Goal: Register for event/course

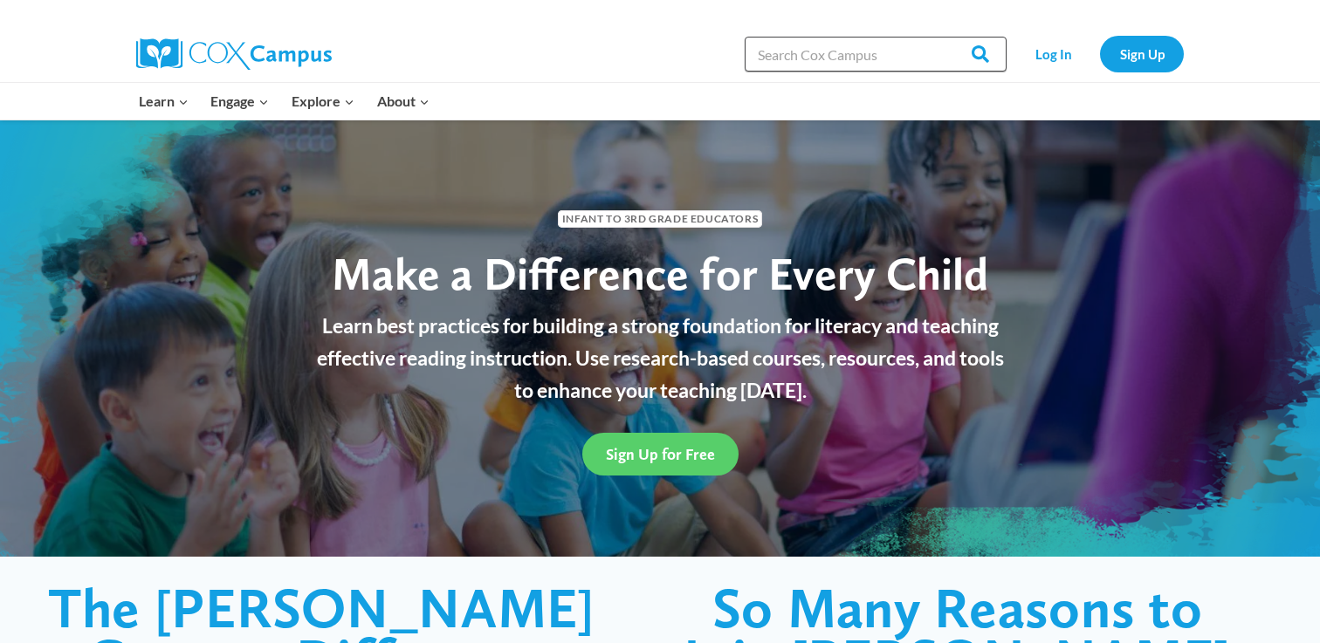
click at [787, 65] on input "Search in [URL][DOMAIN_NAME]" at bounding box center [876, 54] width 262 height 35
type input "vocab"
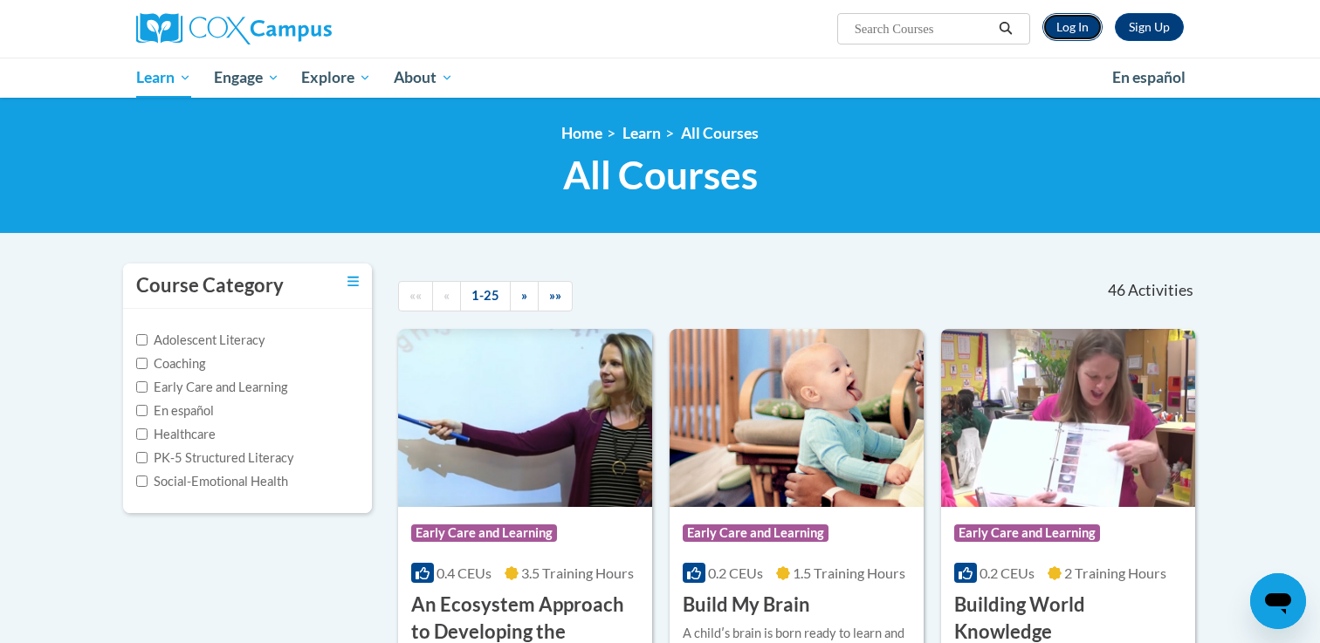
click at [1063, 25] on link "Log In" at bounding box center [1072, 27] width 60 height 28
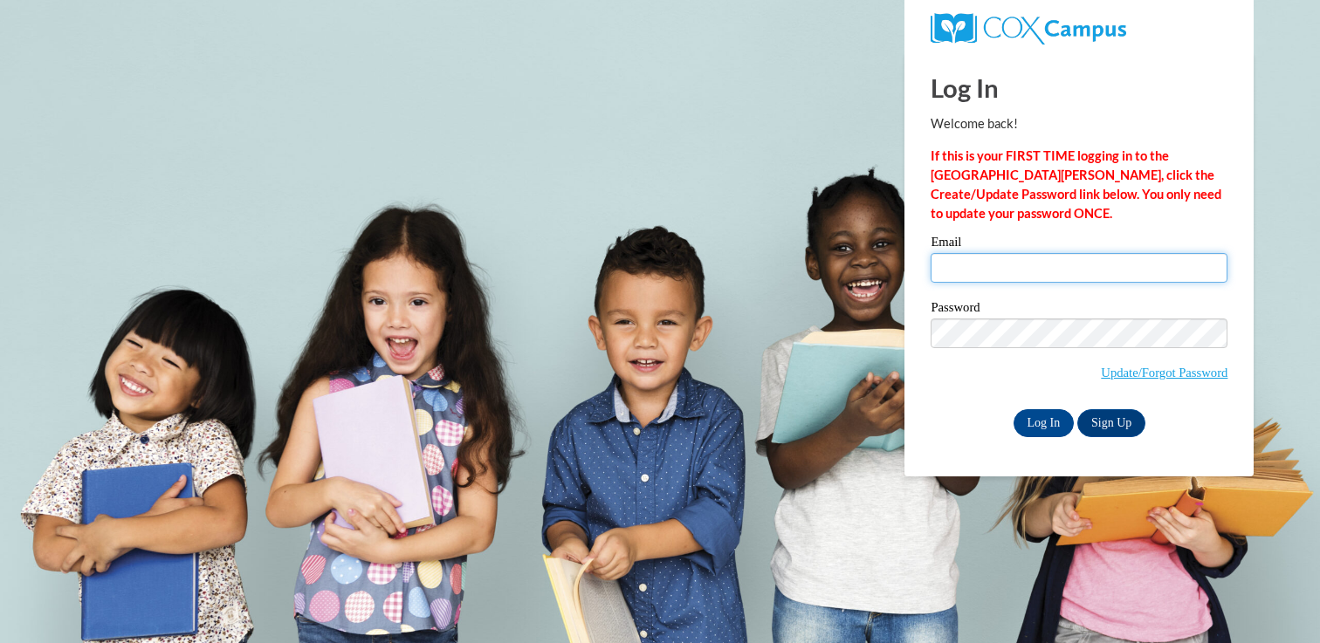
click at [983, 280] on input "Email" at bounding box center [1079, 268] width 297 height 30
type input "sydsurette@gmail.com"
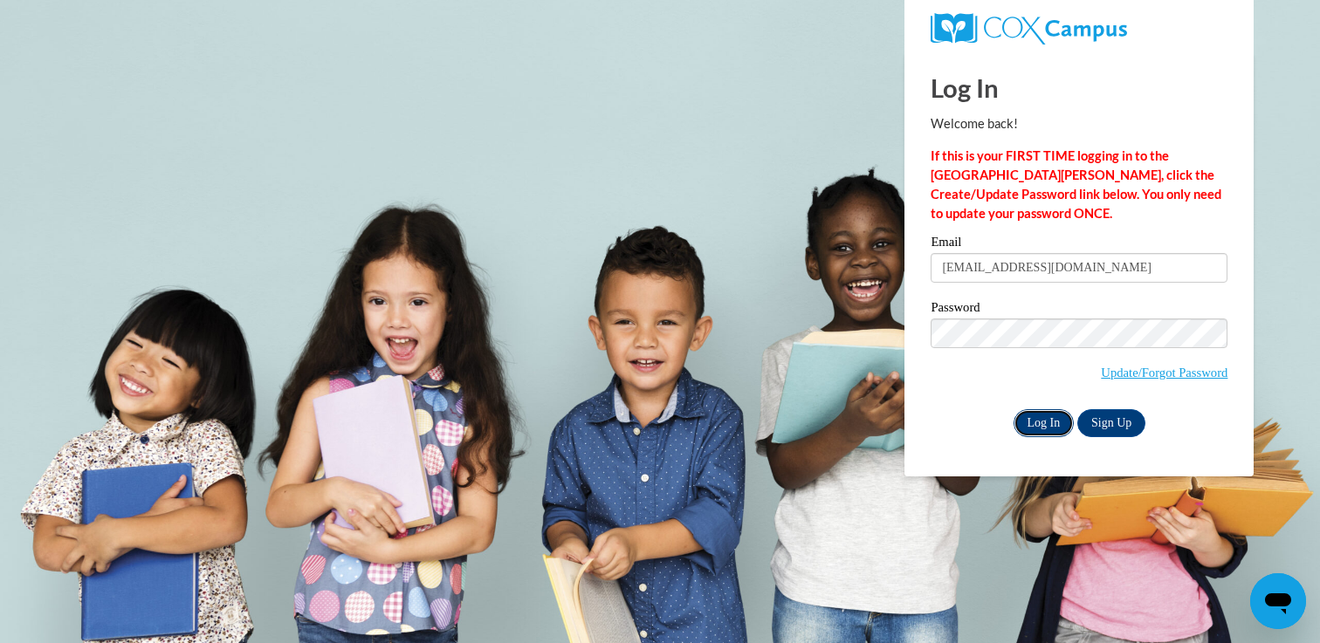
click at [1039, 421] on input "Log In" at bounding box center [1044, 423] width 61 height 28
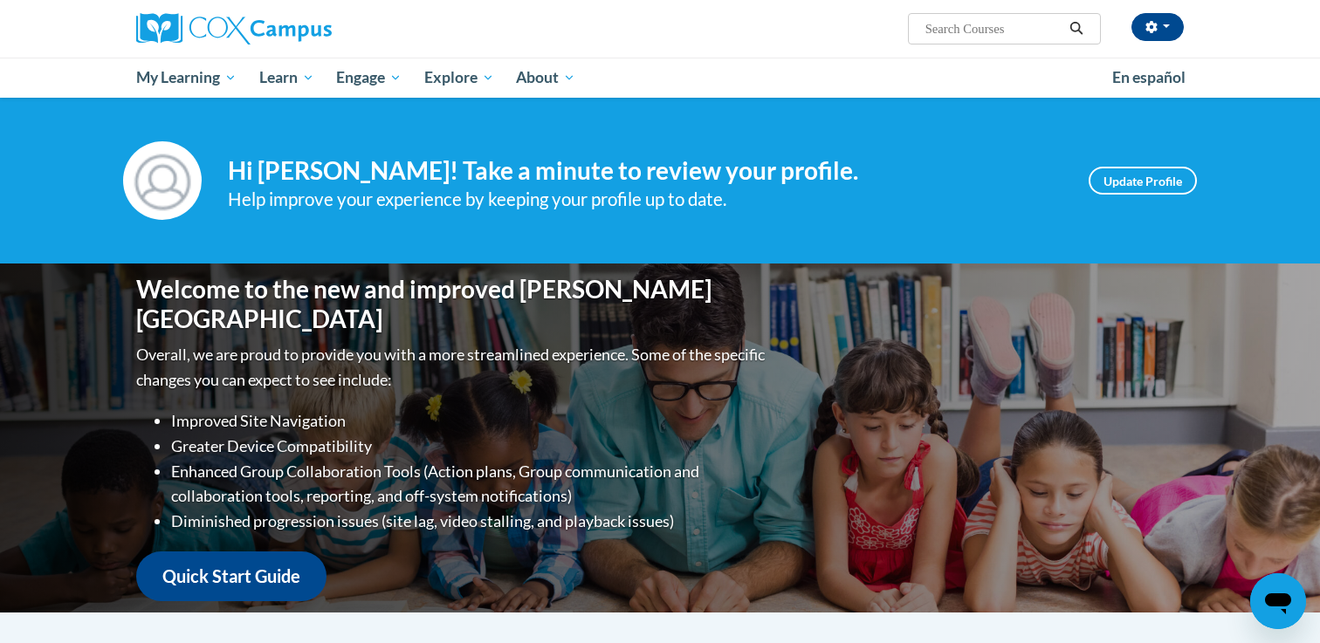
click at [1011, 35] on input "Search..." at bounding box center [994, 28] width 140 height 21
paste input "Vocabulary Instruction"
type input "Vocabulary Instruction"
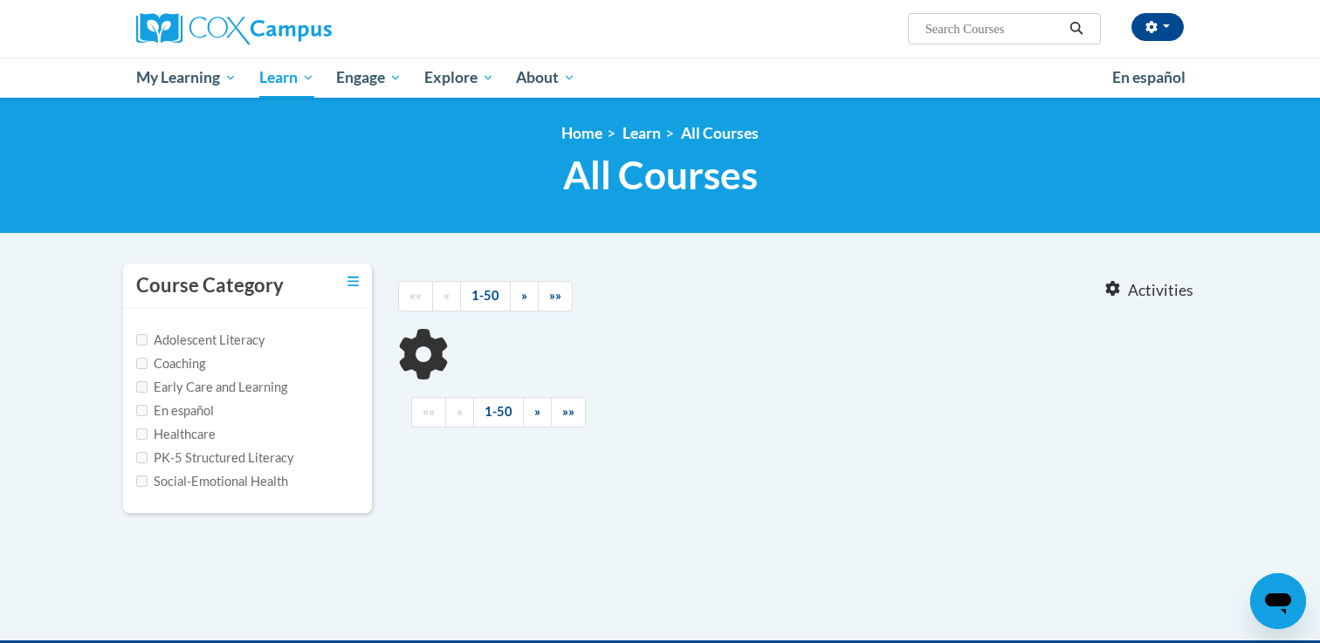
type input "Vocabulary Instruction"
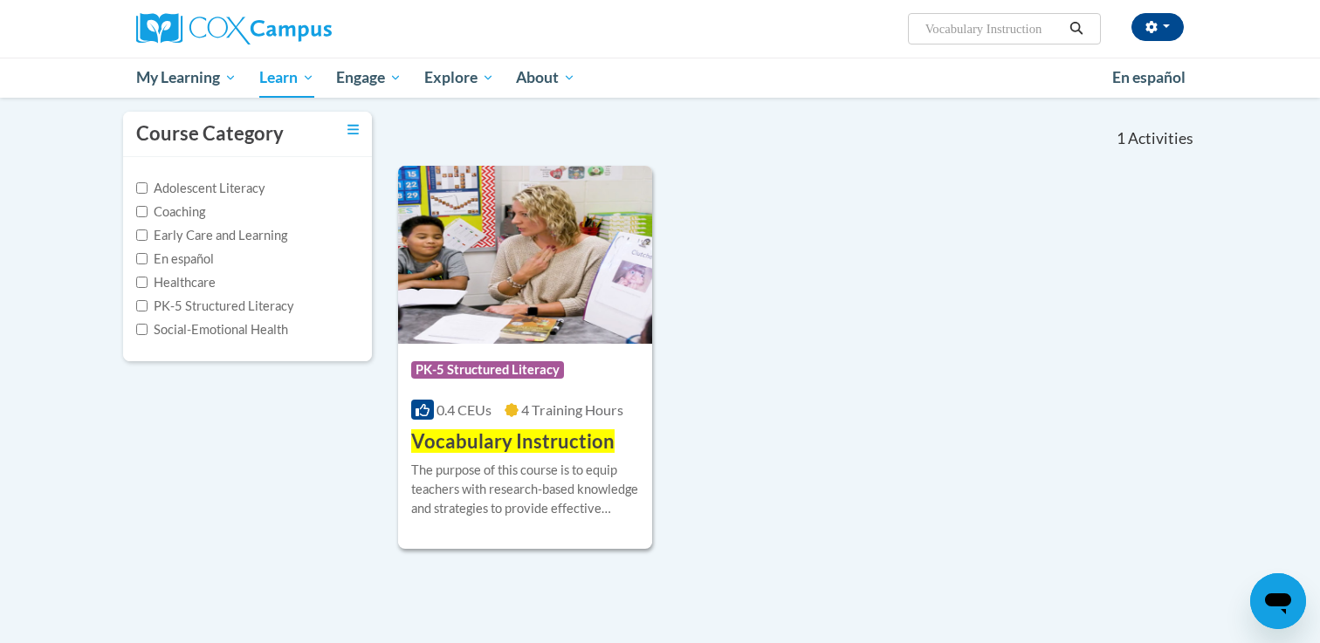
scroll to position [154, 0]
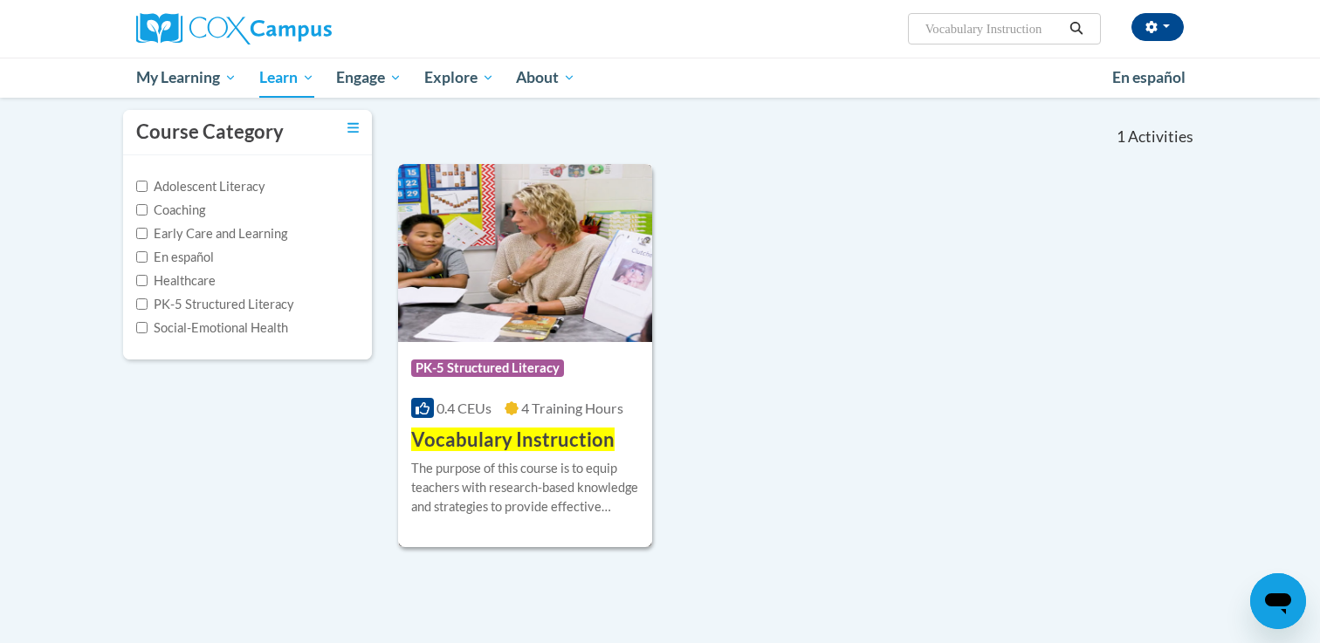
click at [571, 299] on img at bounding box center [525, 253] width 254 height 178
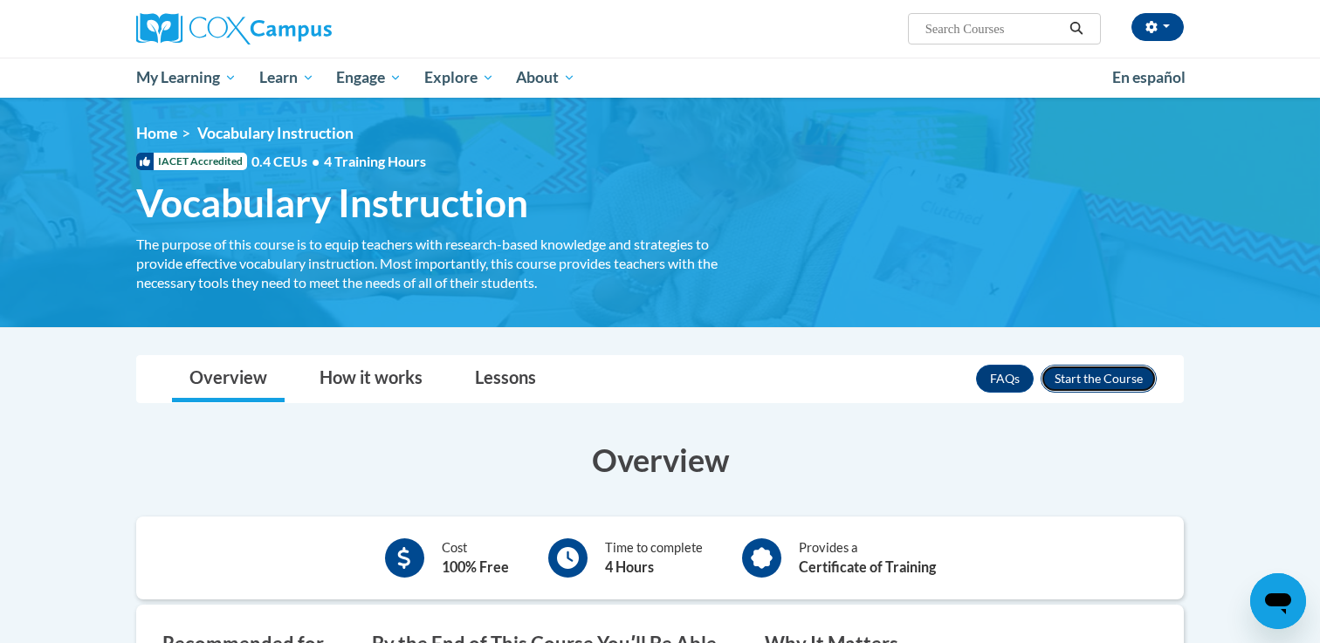
click at [1088, 377] on button "Enroll" at bounding box center [1099, 379] width 116 height 28
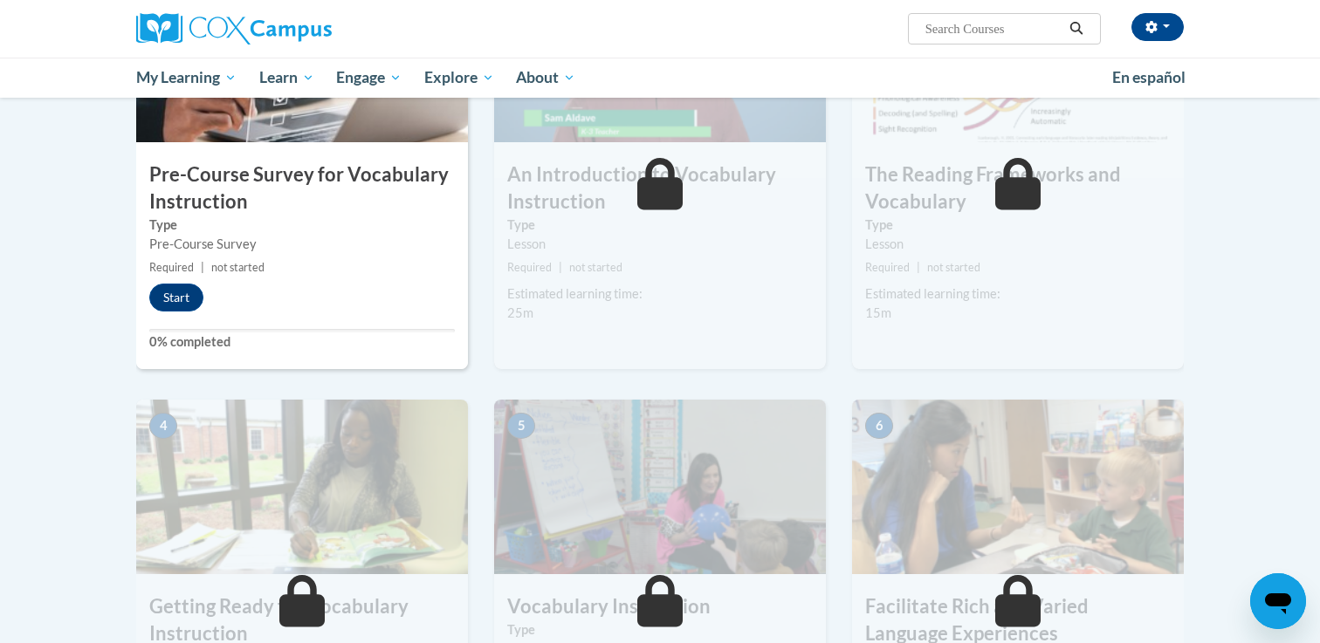
scroll to position [327, 0]
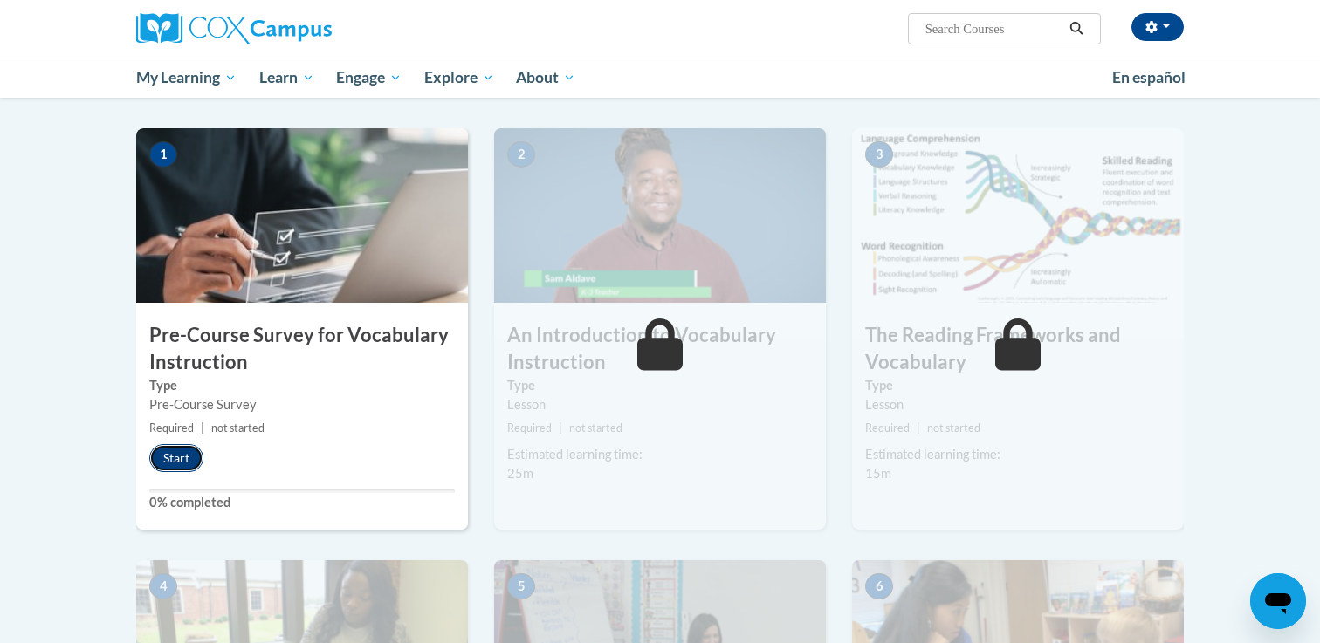
click at [181, 453] on button "Start" at bounding box center [176, 458] width 54 height 28
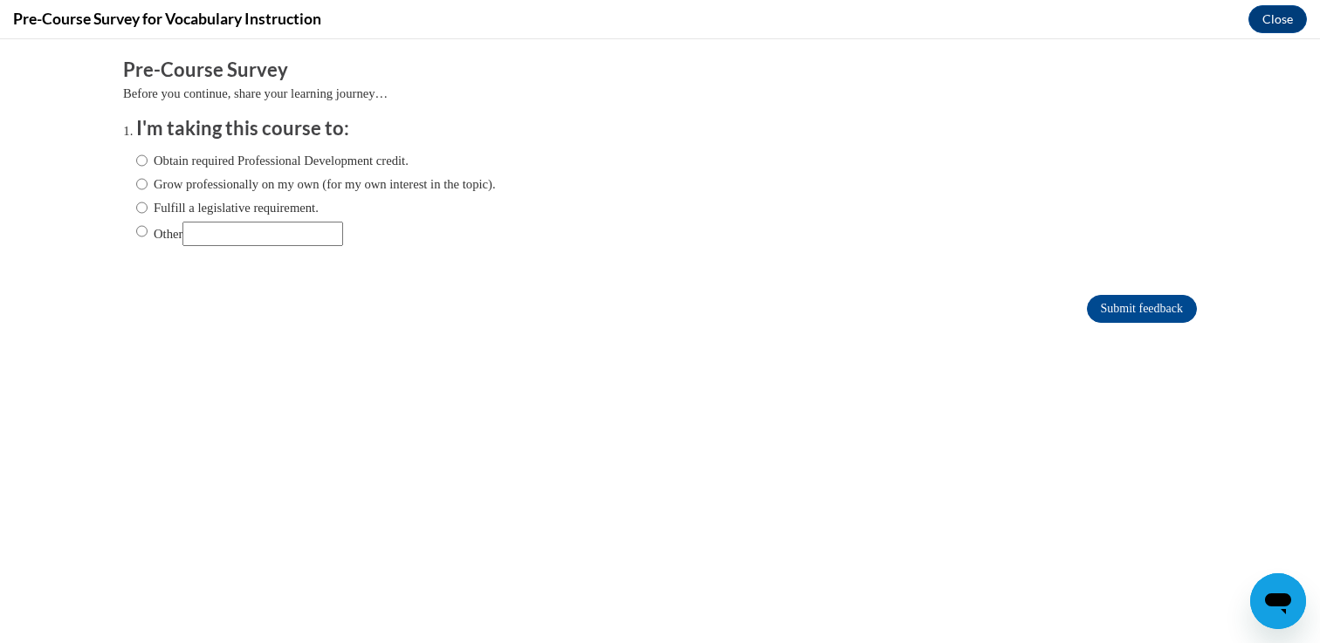
scroll to position [0, 0]
click at [248, 164] on label "Obtain required Professional Development credit." at bounding box center [272, 160] width 272 height 19
click at [148, 164] on input "Obtain required Professional Development credit." at bounding box center [141, 160] width 11 height 19
radio input "true"
click at [1140, 308] on input "Submit feedback" at bounding box center [1142, 309] width 110 height 28
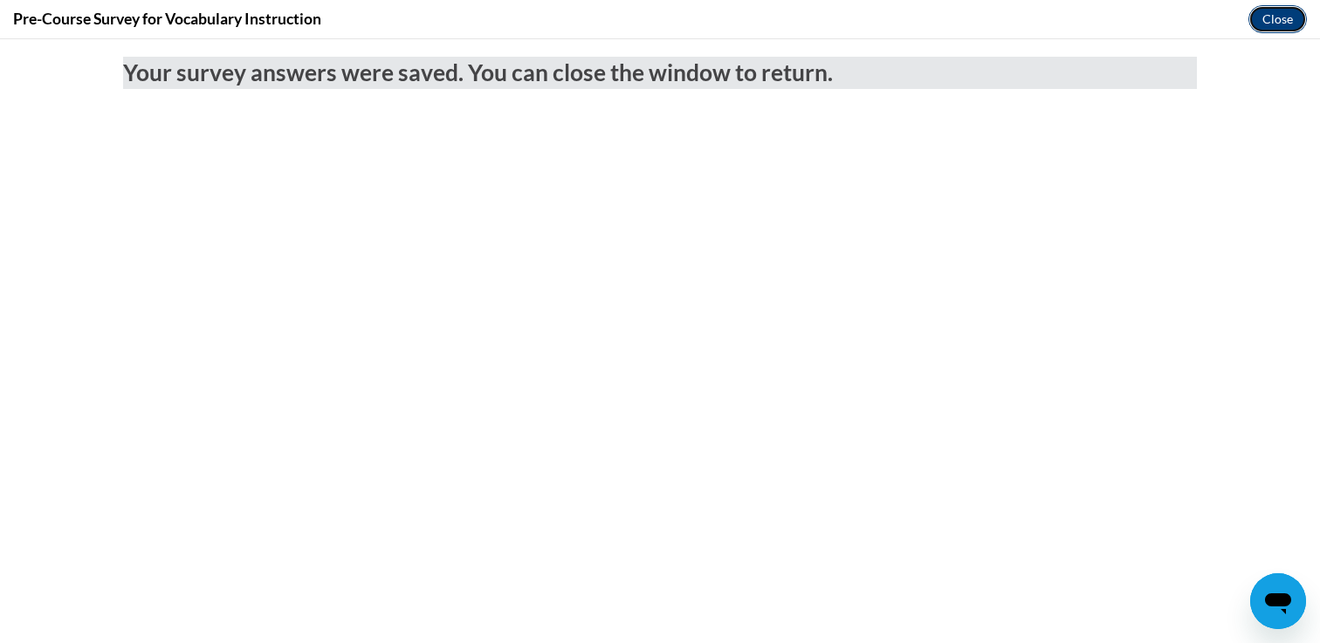
click at [1268, 25] on button "Close" at bounding box center [1277, 19] width 58 height 28
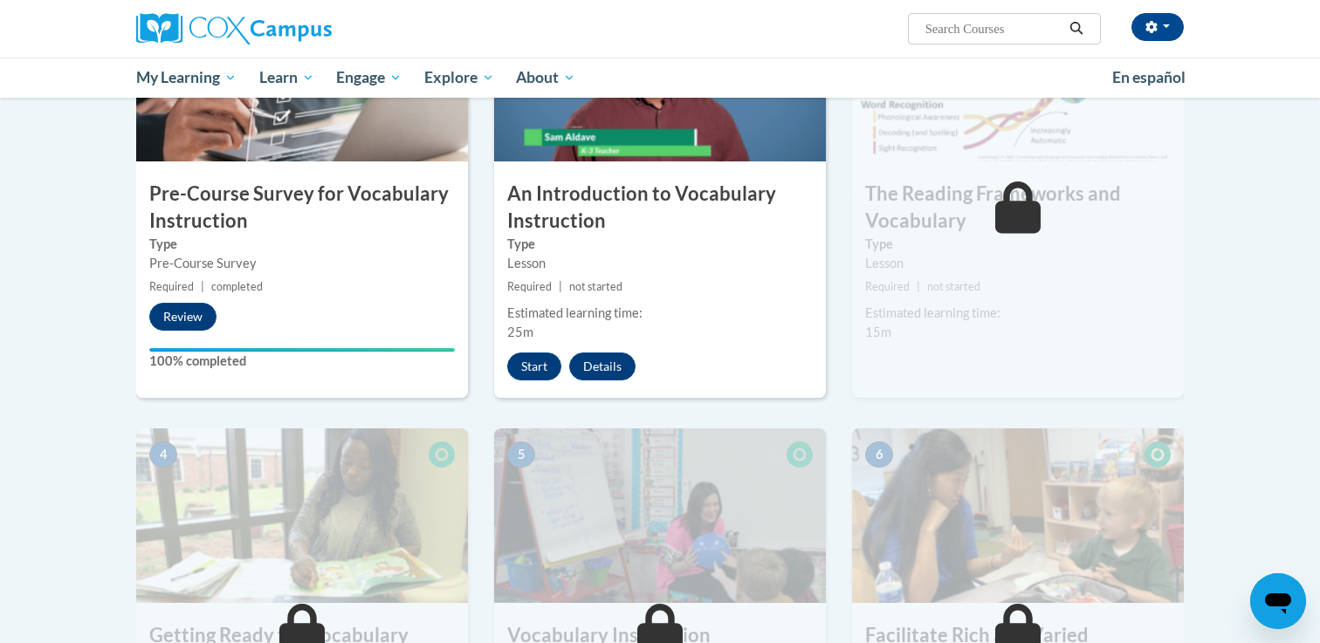
scroll to position [460, 0]
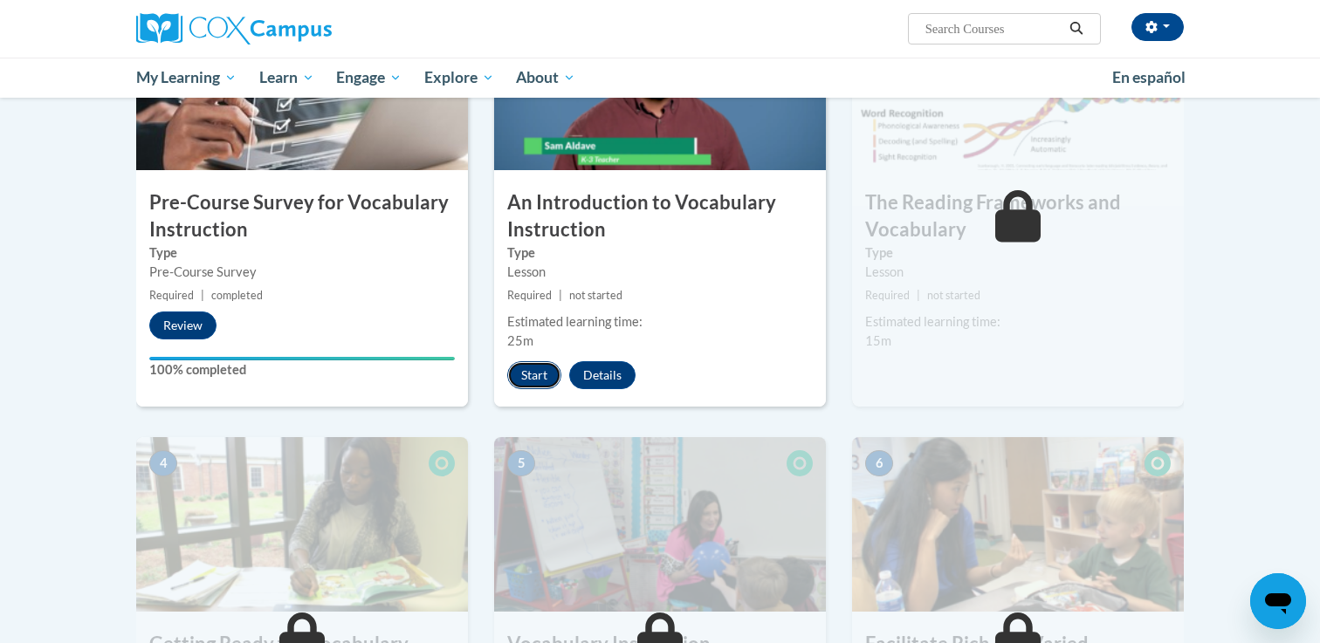
click at [533, 374] on button "Start" at bounding box center [534, 375] width 54 height 28
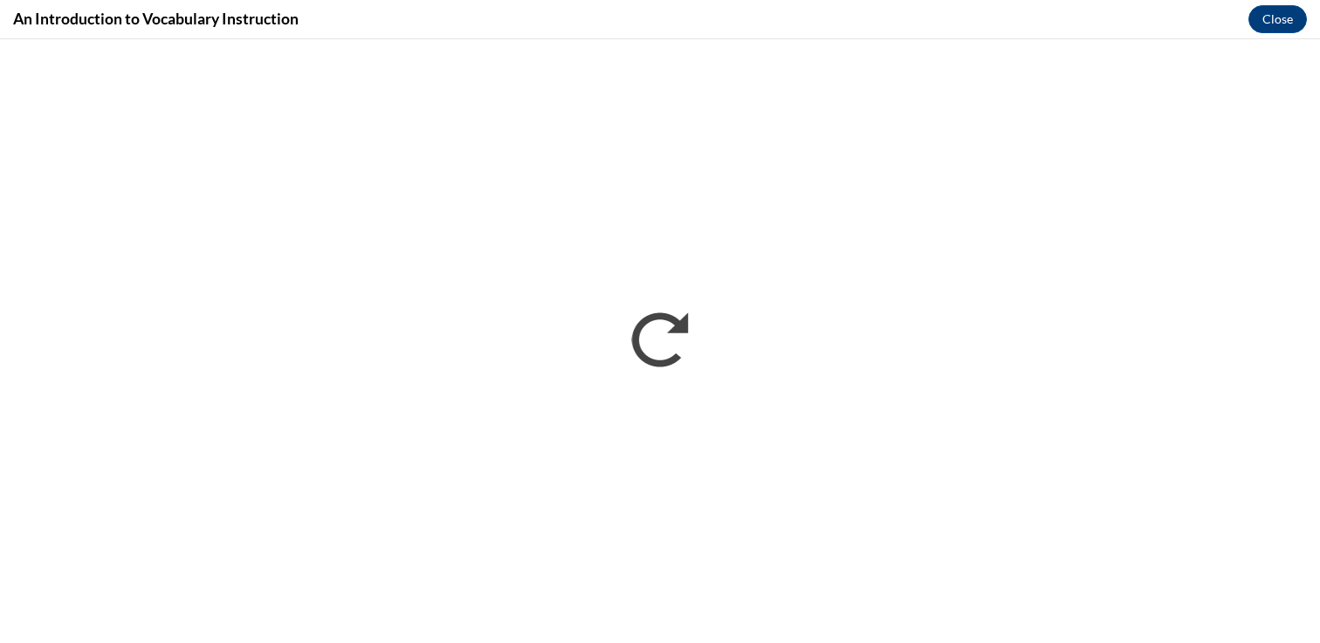
scroll to position [0, 0]
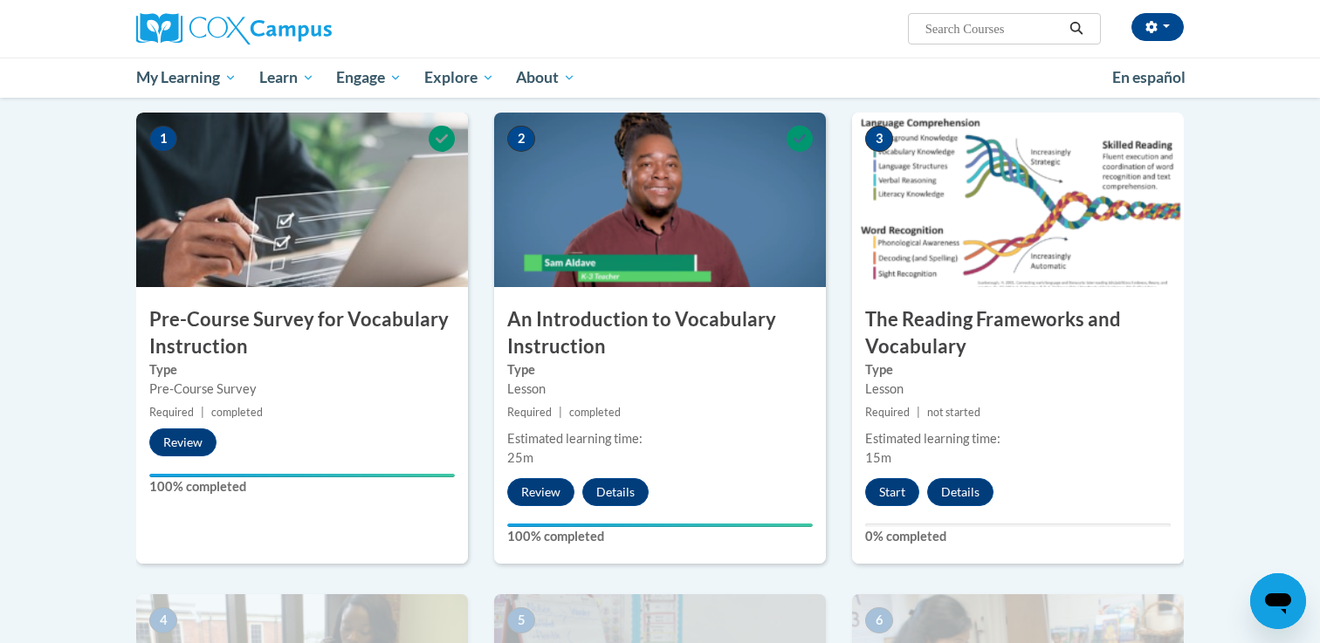
scroll to position [403, 0]
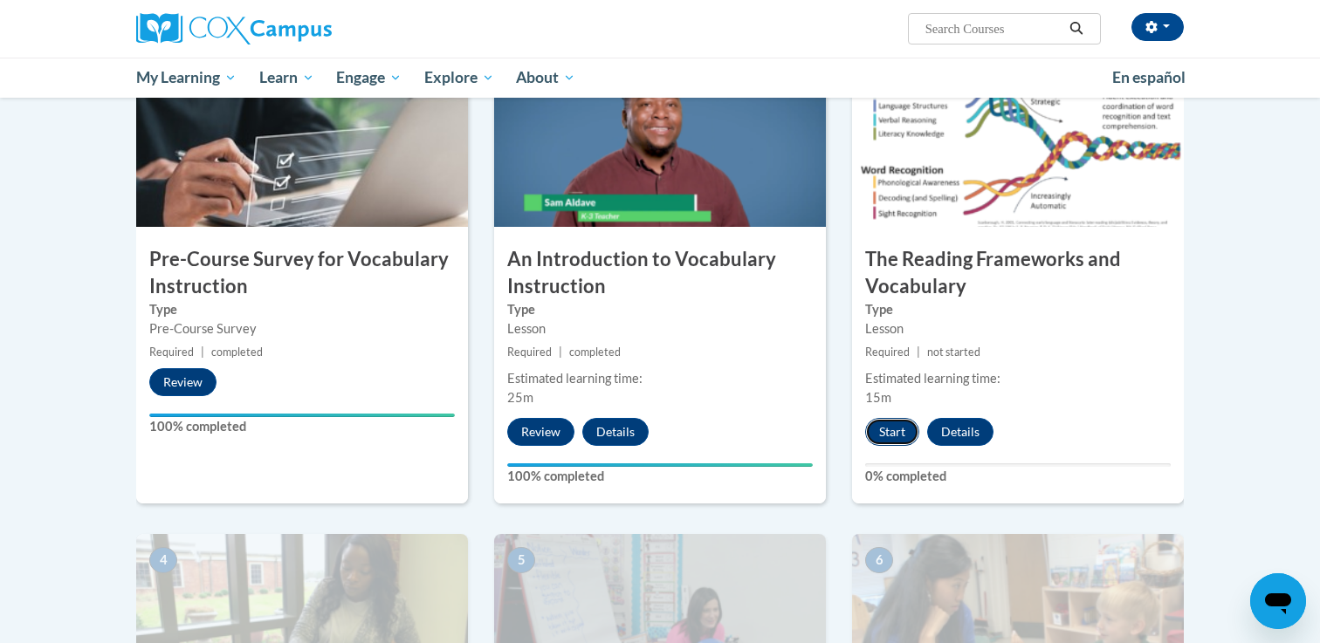
click at [888, 431] on button "Start" at bounding box center [892, 432] width 54 height 28
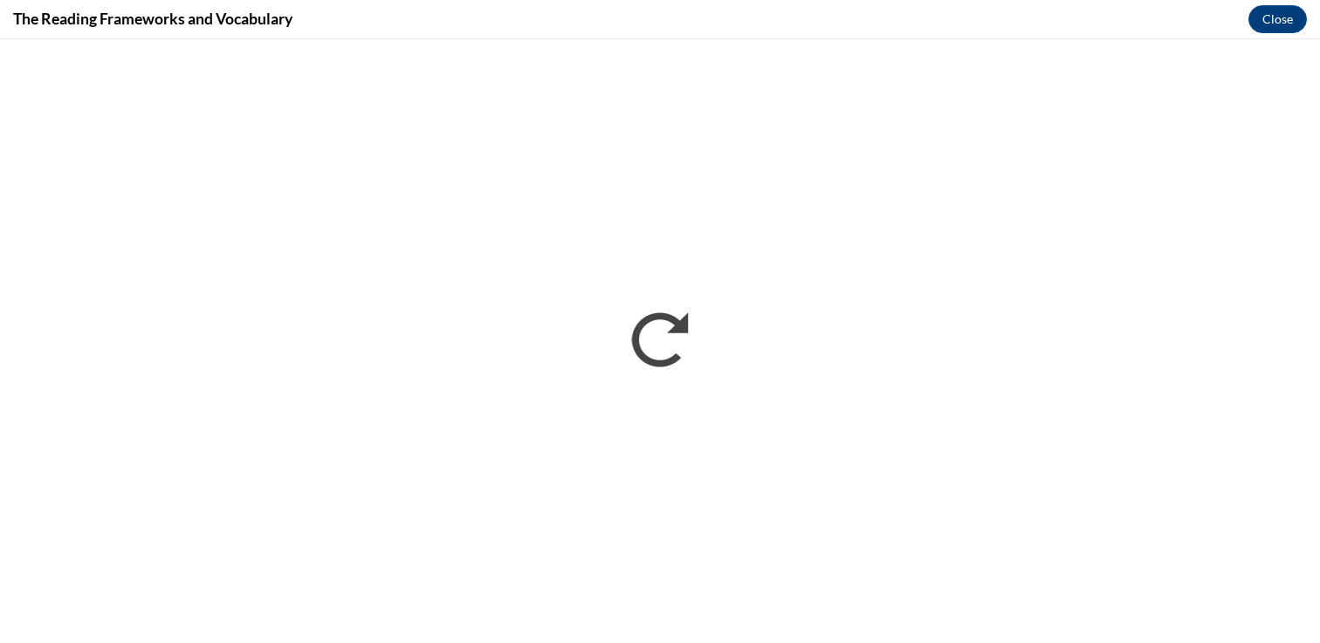
scroll to position [0, 0]
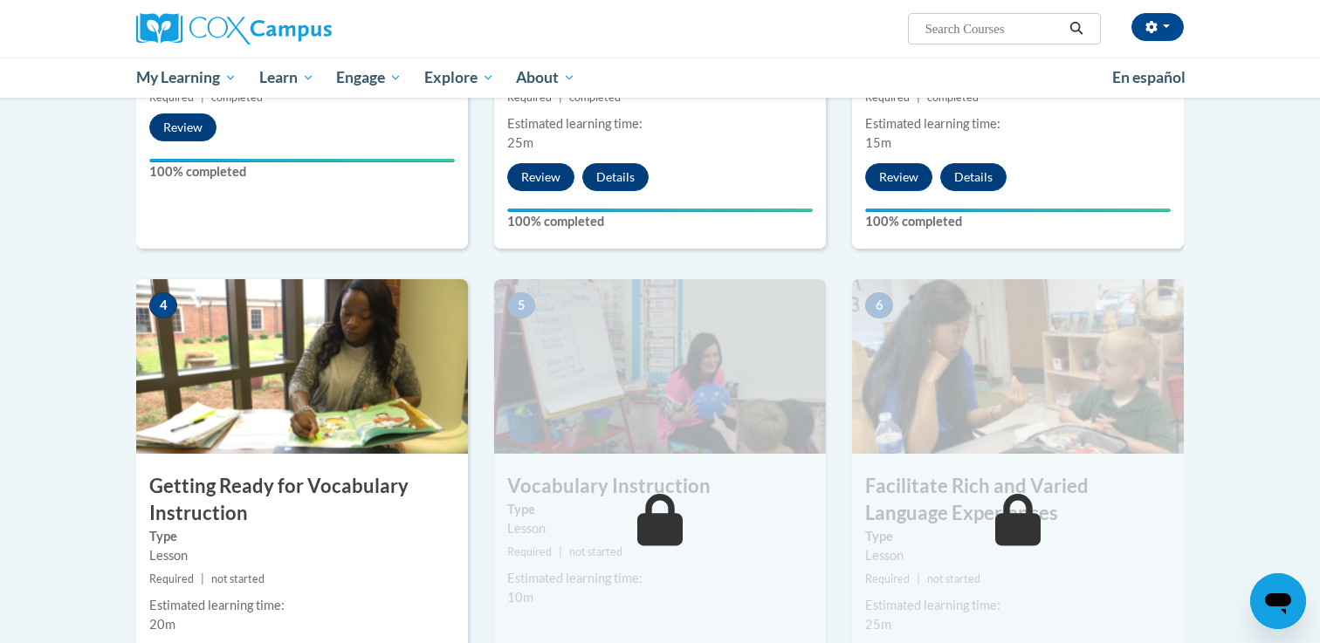
scroll to position [917, 0]
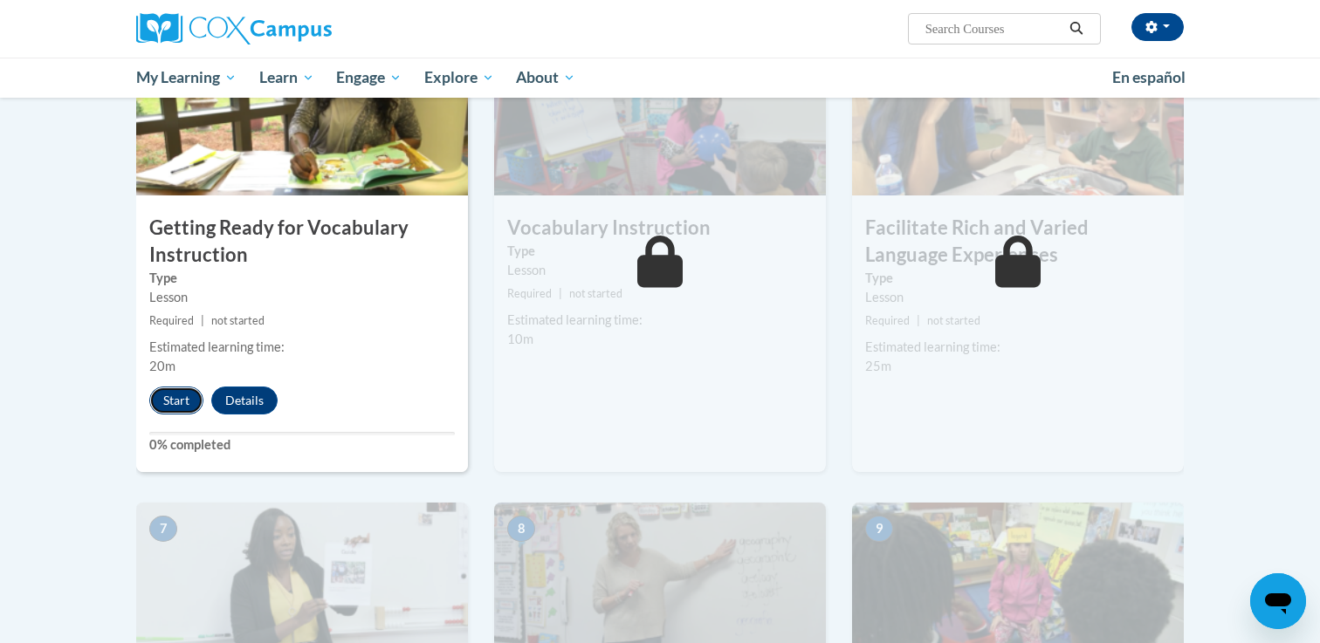
click at [176, 402] on button "Start" at bounding box center [176, 401] width 54 height 28
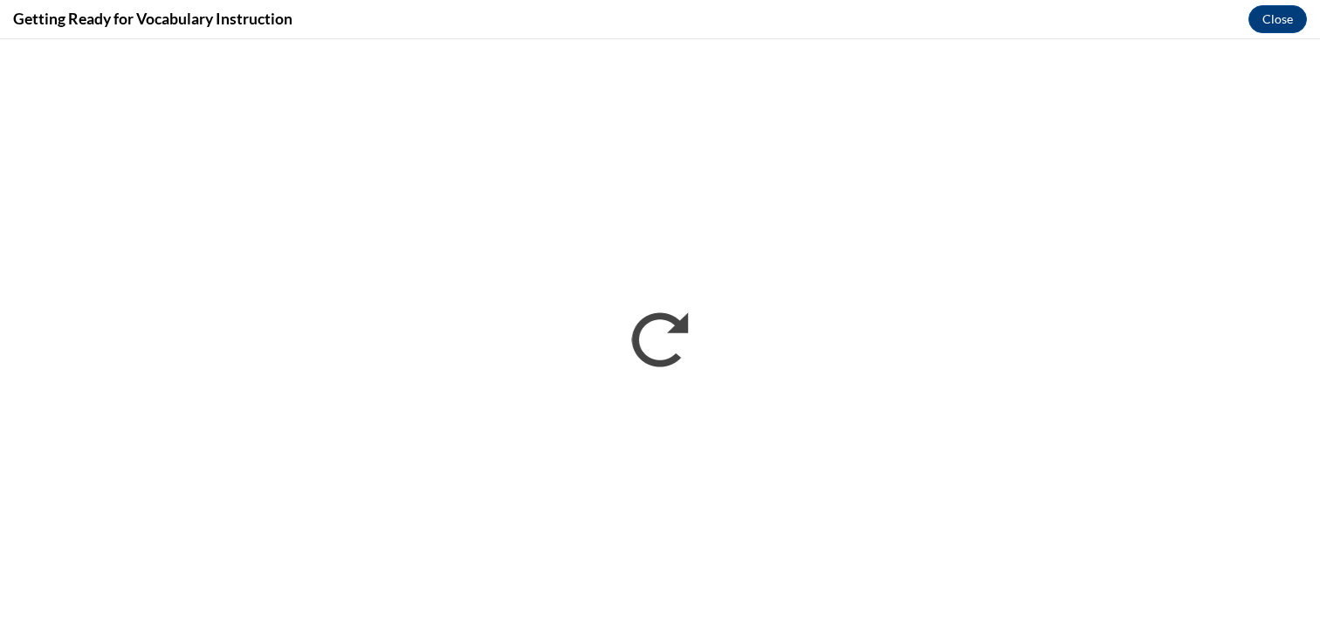
scroll to position [0, 0]
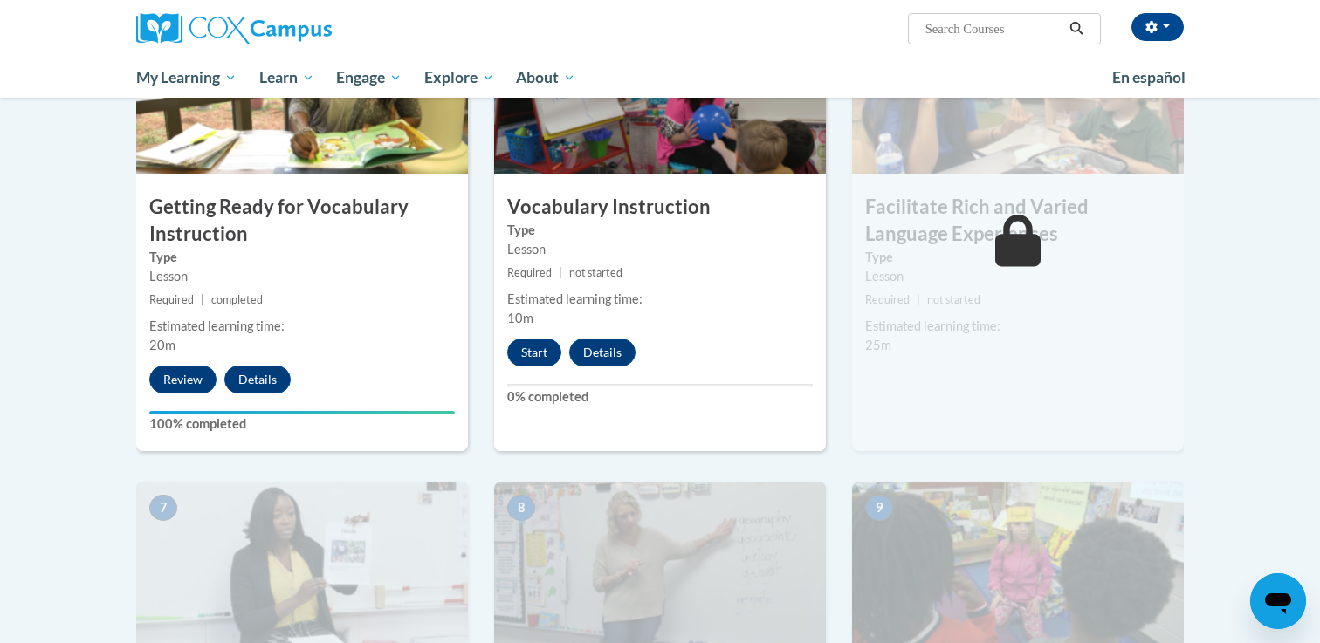
scroll to position [926, 0]
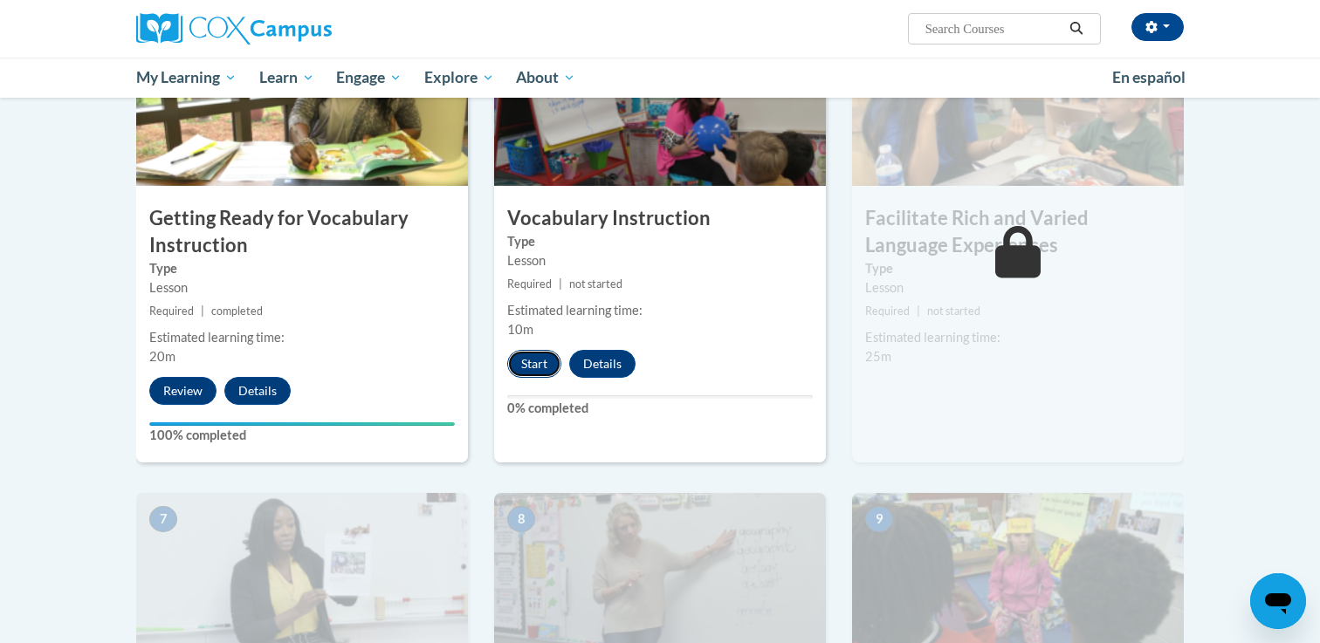
click at [535, 369] on button "Start" at bounding box center [534, 364] width 54 height 28
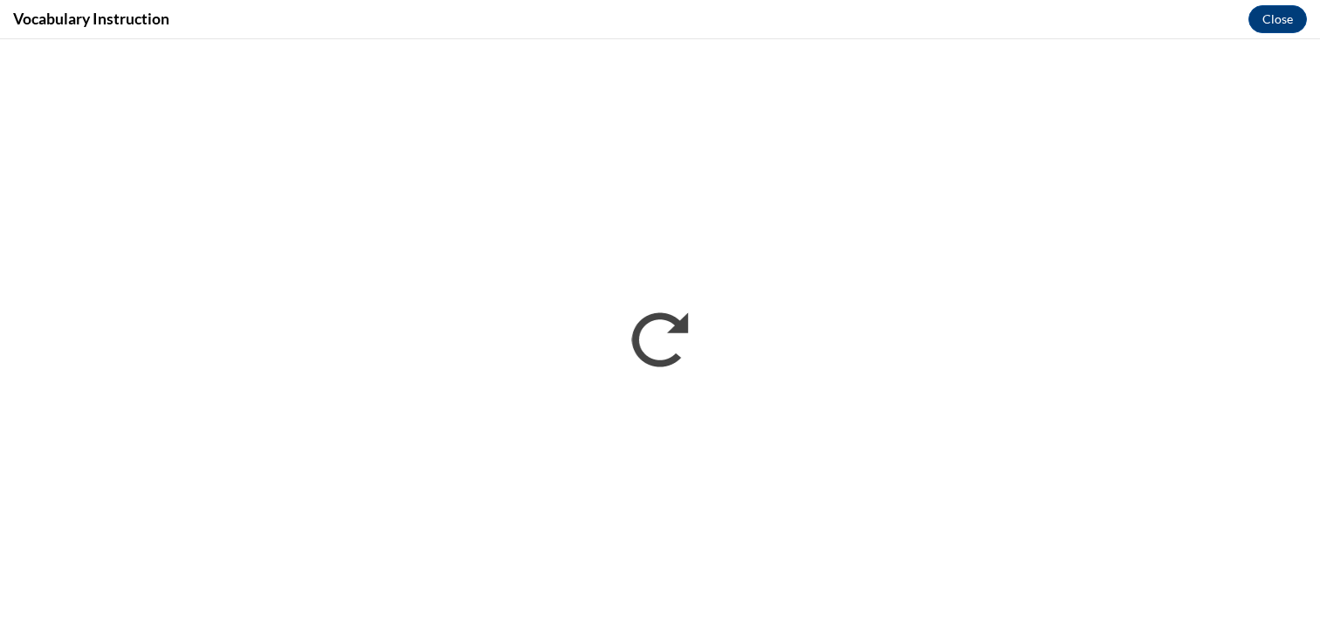
scroll to position [0, 0]
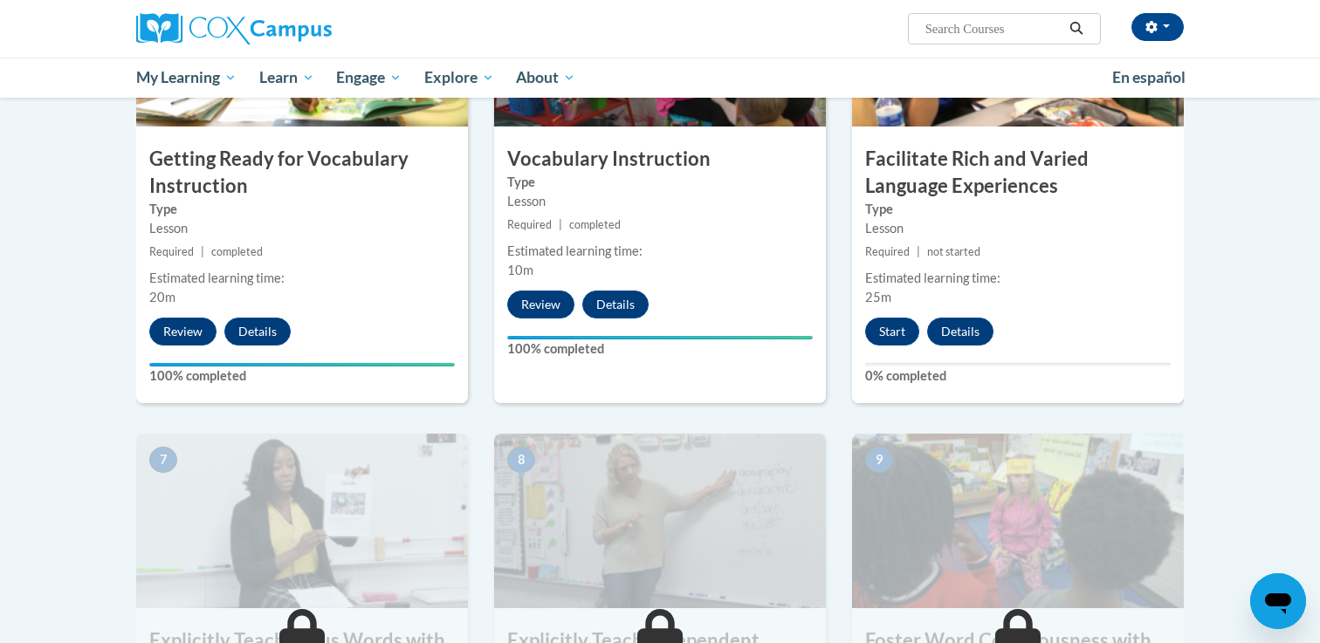
scroll to position [974, 0]
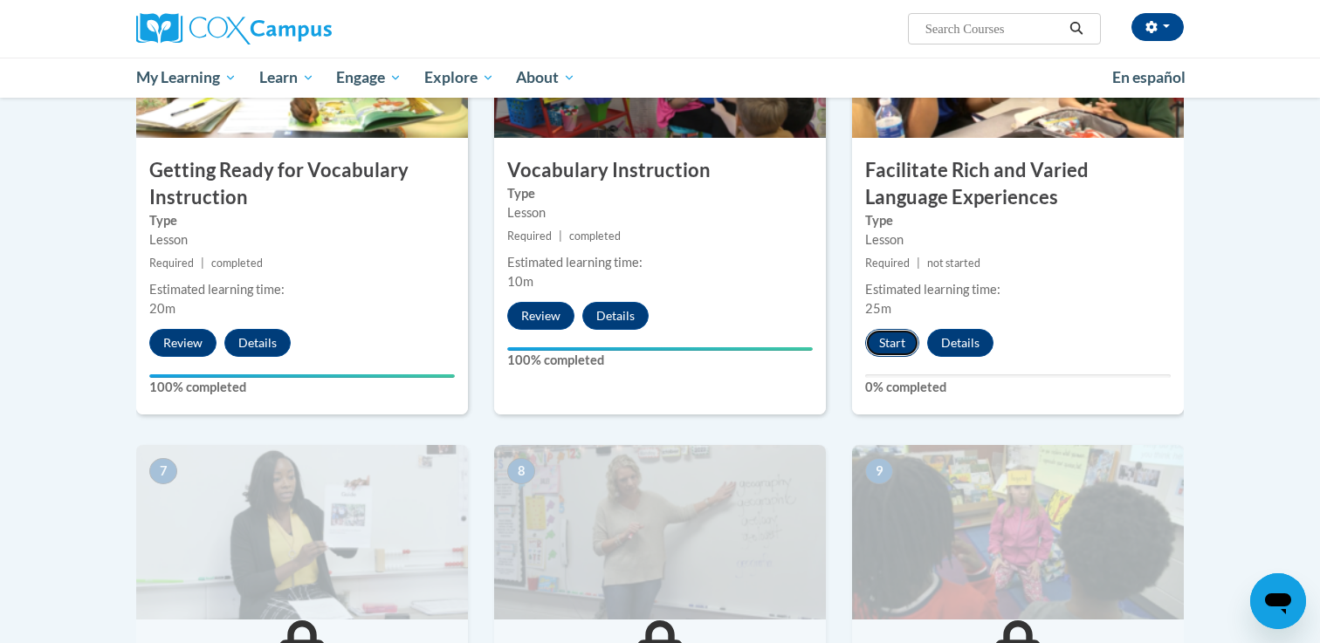
click at [870, 339] on button "Start" at bounding box center [892, 343] width 54 height 28
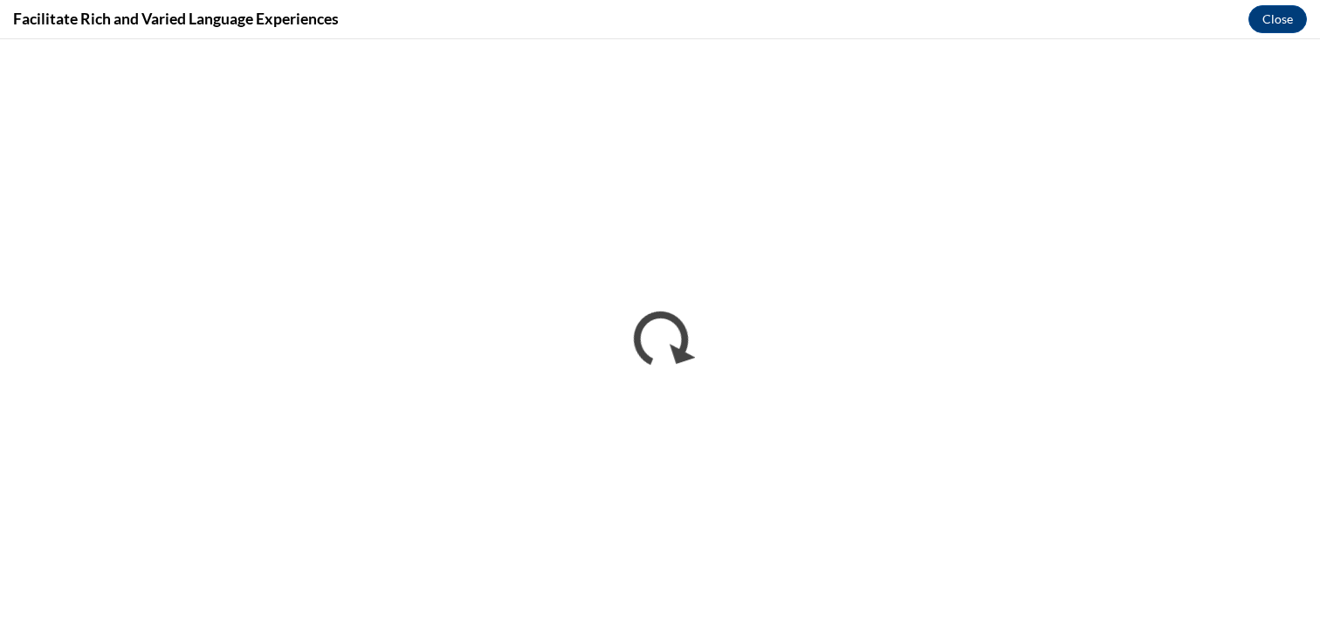
scroll to position [0, 0]
